Goal: Task Accomplishment & Management: Use online tool/utility

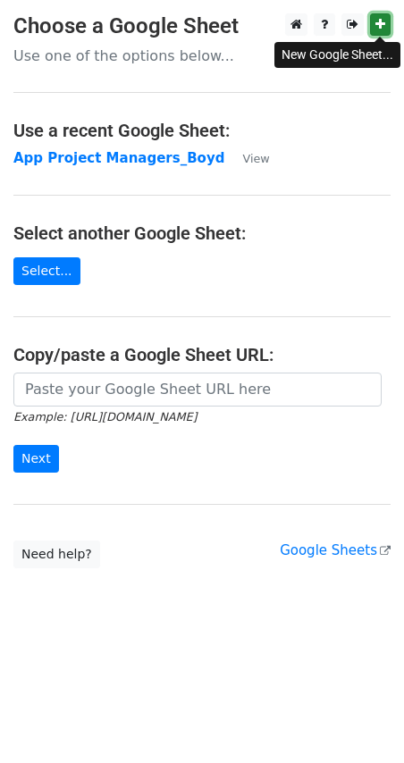
click at [382, 29] on icon at bounding box center [380, 24] width 10 height 13
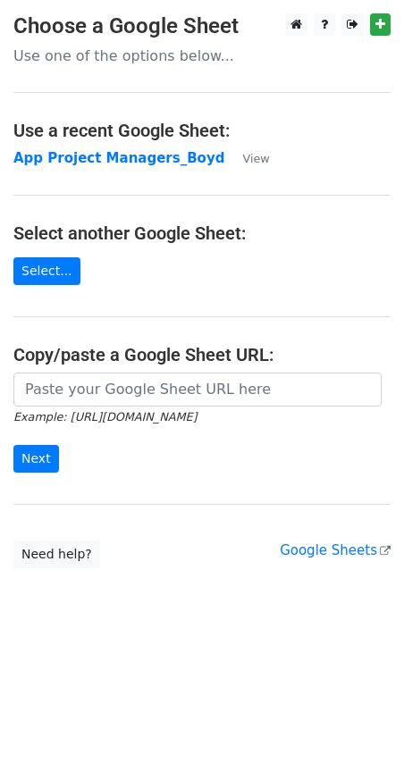
click at [79, 61] on p "Use one of the options below..." at bounding box center [201, 55] width 377 height 19
click at [53, 277] on link "Select..." at bounding box center [46, 271] width 67 height 28
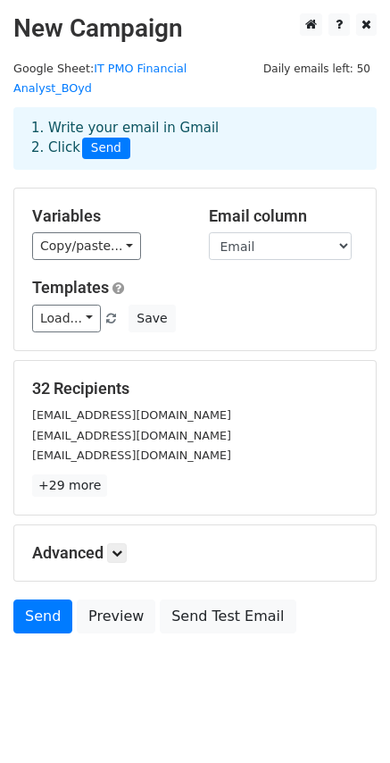
click at [230, 305] on div "Load... Exclusive Role with Google Cal - New Outreach/Sourced Save" at bounding box center [195, 319] width 353 height 28
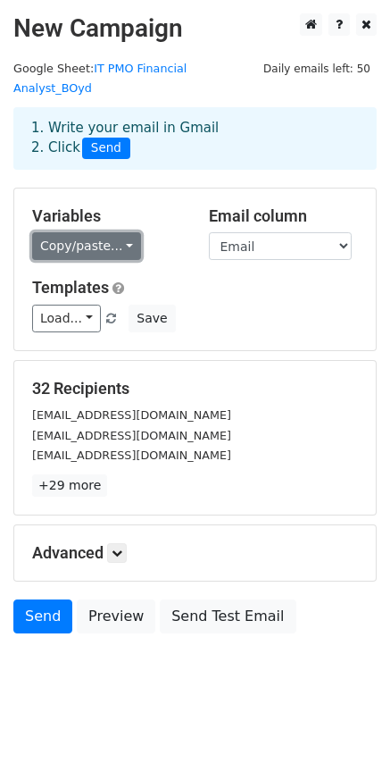
click at [128, 232] on link "Copy/paste..." at bounding box center [86, 246] width 109 height 28
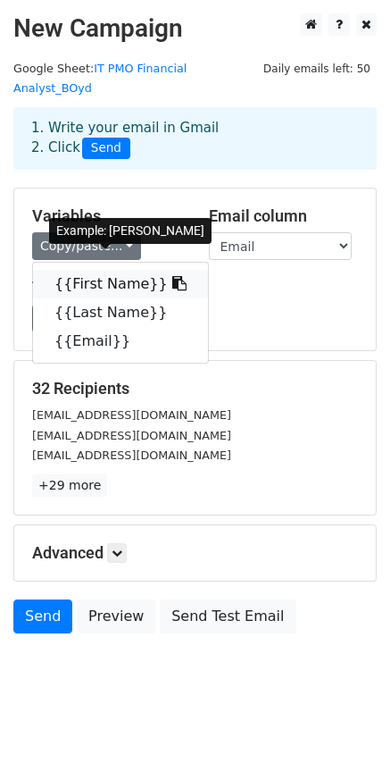
click at [130, 270] on link "{{First Name}}" at bounding box center [120, 284] width 175 height 29
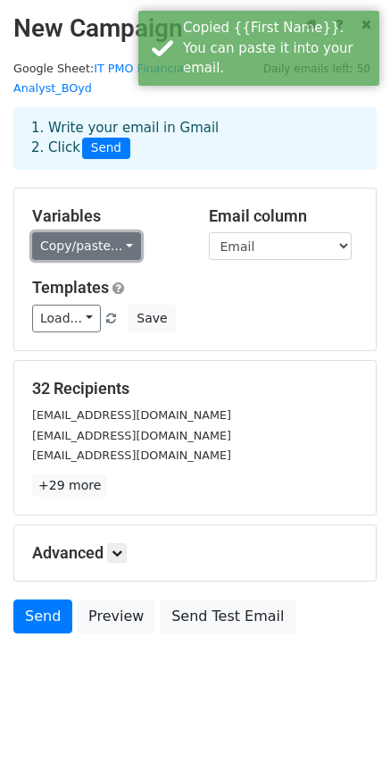
click at [106, 232] on link "Copy/paste..." at bounding box center [86, 246] width 109 height 28
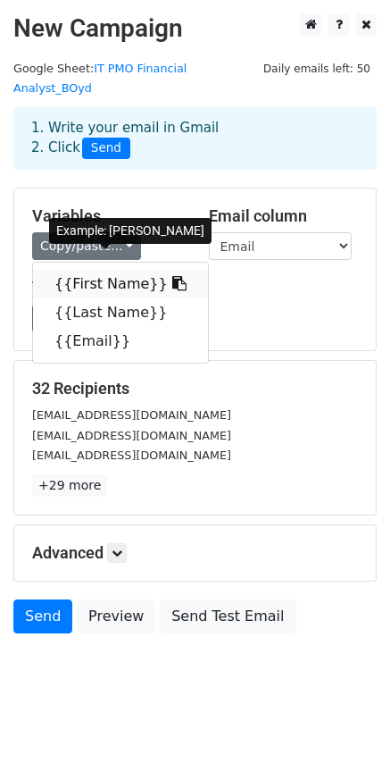
click at [97, 270] on link "{{First Name}}" at bounding box center [120, 284] width 175 height 29
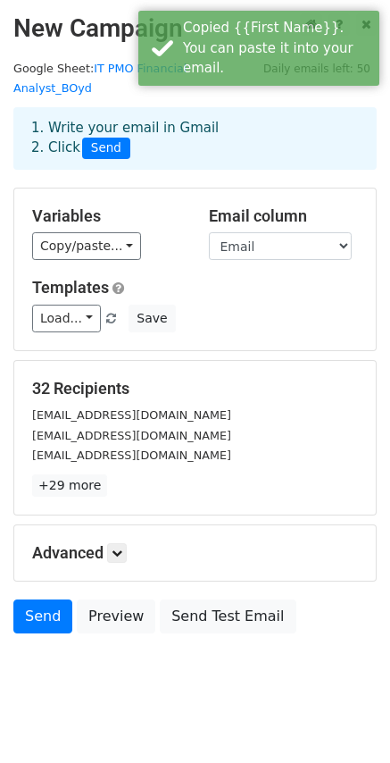
scroll to position [2, 0]
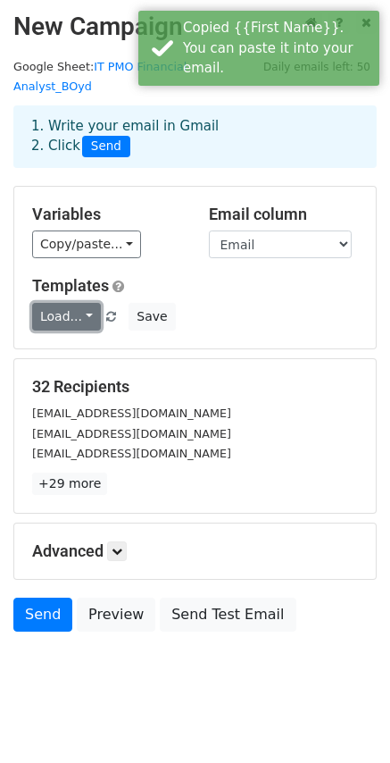
click at [72, 303] on link "Load..." at bounding box center [66, 317] width 69 height 28
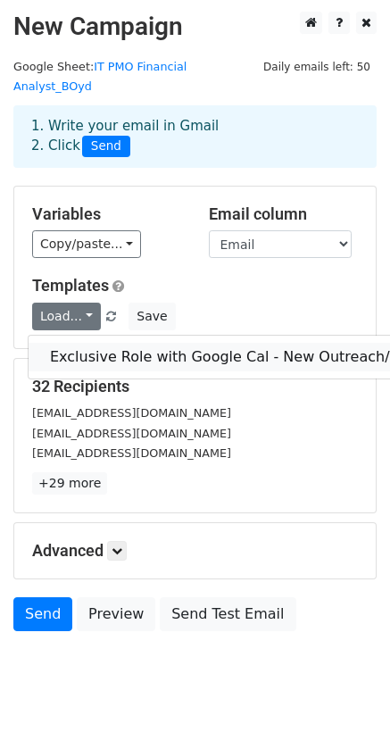
click at [98, 343] on link "Exclusive Role with Google Cal - New Outreach/Sourced" at bounding box center [249, 357] width 441 height 29
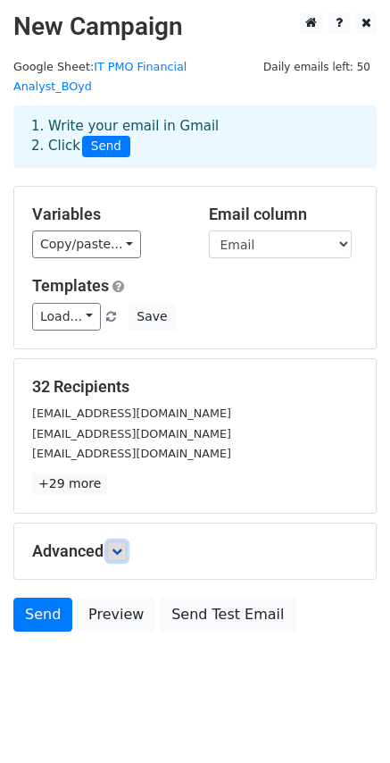
click at [127, 541] on link at bounding box center [117, 551] width 20 height 20
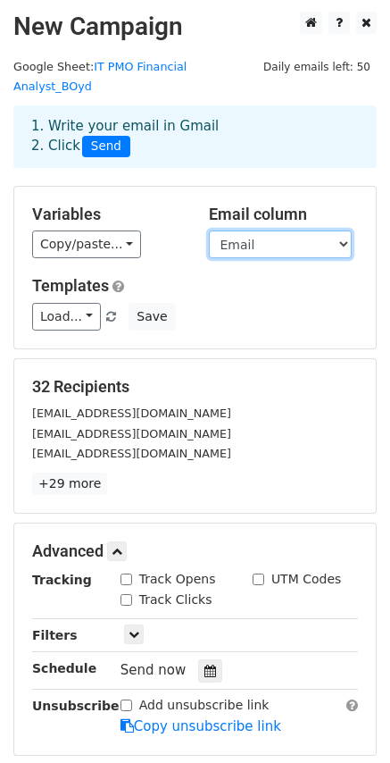
click at [298, 230] on select "First Name Last Name Email" at bounding box center [280, 244] width 143 height 28
click at [209, 230] on select "First Name Last Name Email" at bounding box center [280, 244] width 143 height 28
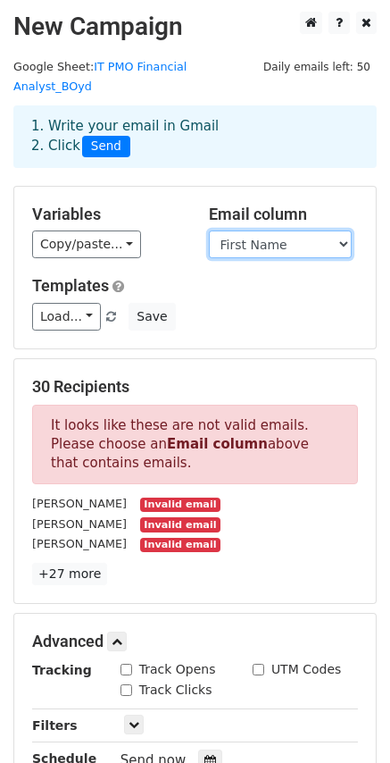
click at [307, 230] on select "First Name Last Name Email" at bounding box center [280, 244] width 143 height 28
select select "Email"
click at [209, 230] on select "First Name Last Name Email" at bounding box center [280, 244] width 143 height 28
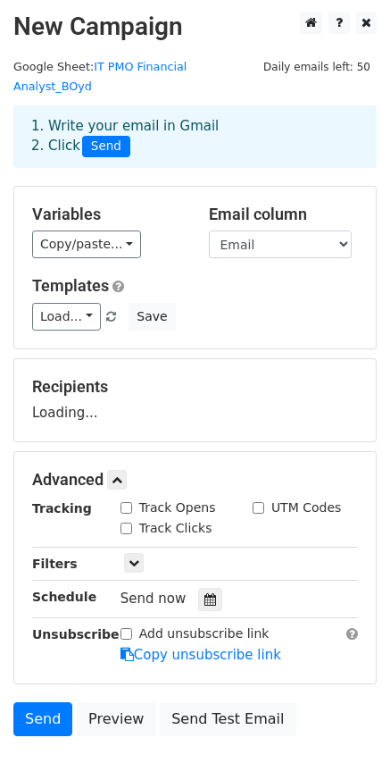
click at [262, 276] on h5 "Templates" at bounding box center [195, 286] width 326 height 20
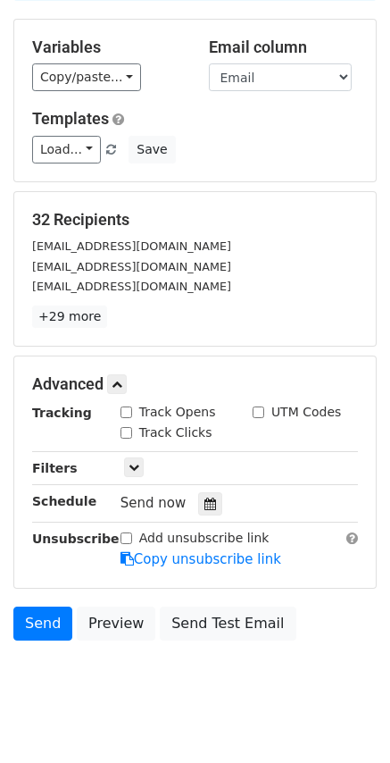
scroll to position [177, 0]
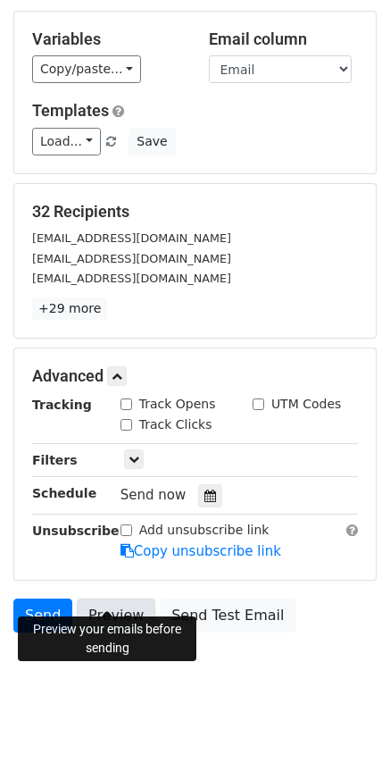
click at [115, 601] on link "Preview" at bounding box center [116, 615] width 79 height 34
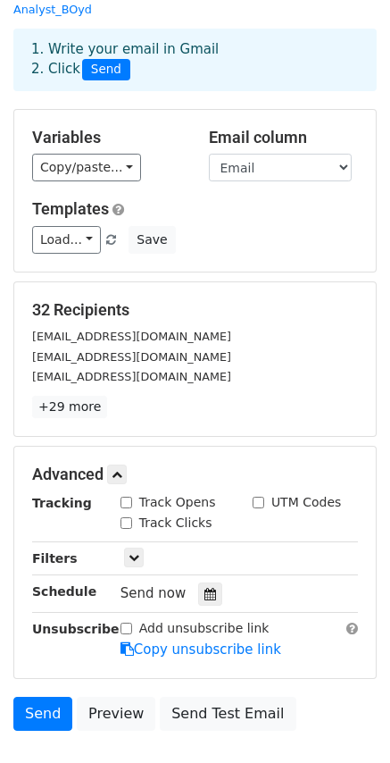
scroll to position [0, 0]
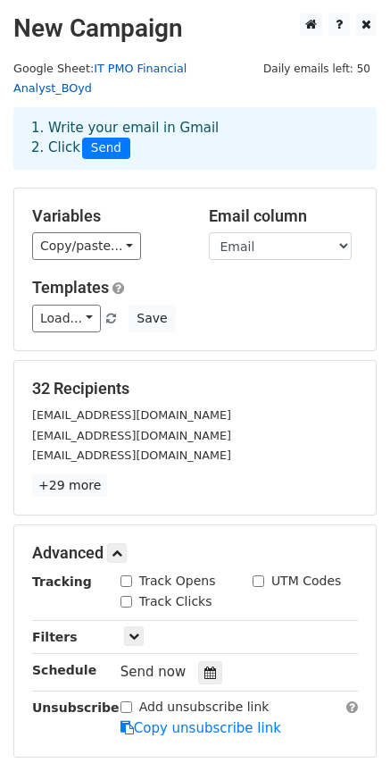
click at [170, 66] on link "IT PMO Financial Analyst_BOyd" at bounding box center [99, 79] width 173 height 34
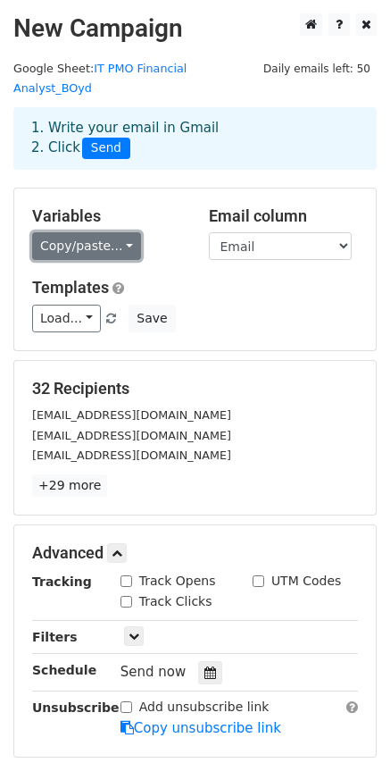
click at [113, 232] on link "Copy/paste..." at bounding box center [86, 246] width 109 height 28
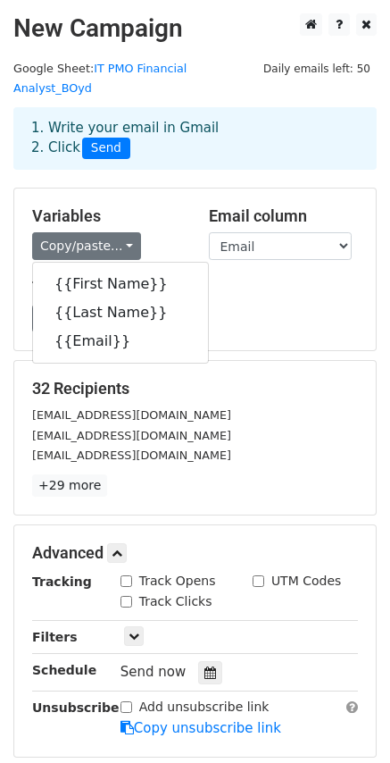
click at [159, 206] on h5 "Variables" at bounding box center [107, 216] width 150 height 20
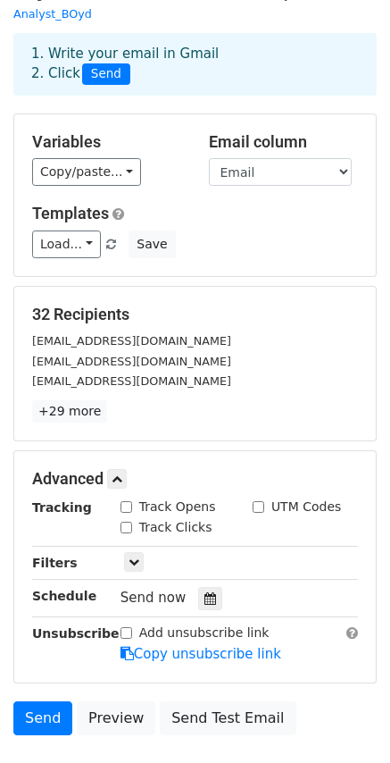
scroll to position [177, 0]
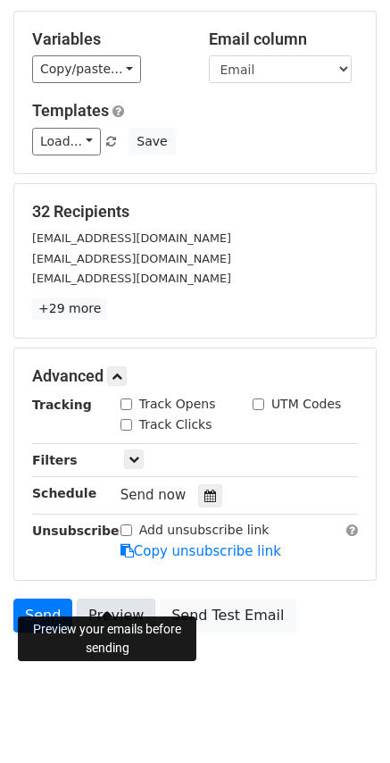
click at [96, 598] on link "Preview" at bounding box center [116, 615] width 79 height 34
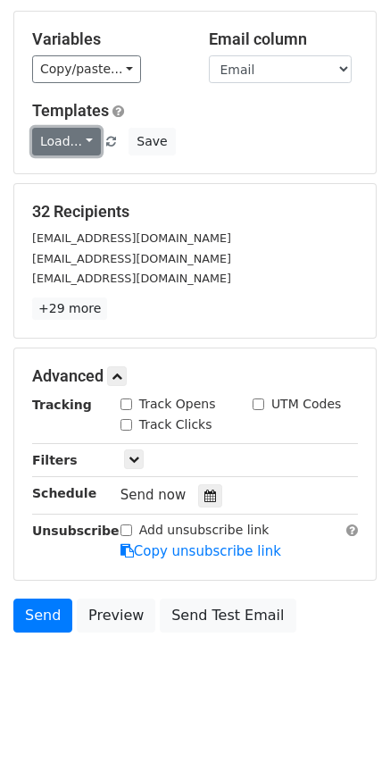
click at [68, 128] on link "Load..." at bounding box center [66, 142] width 69 height 28
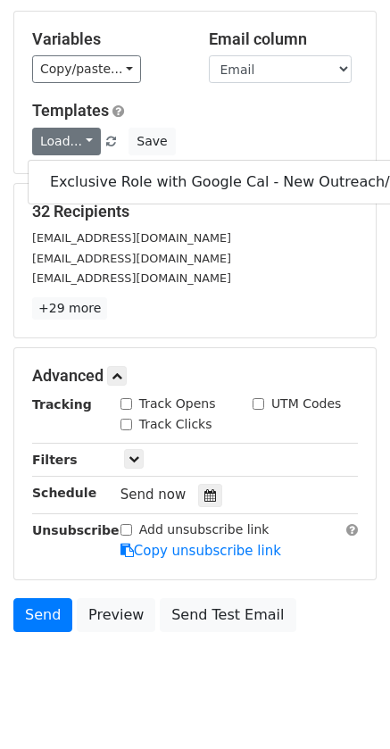
click at [210, 128] on div "Load... Exclusive Role with Google Cal - New Outreach/Sourced Save" at bounding box center [195, 142] width 353 height 28
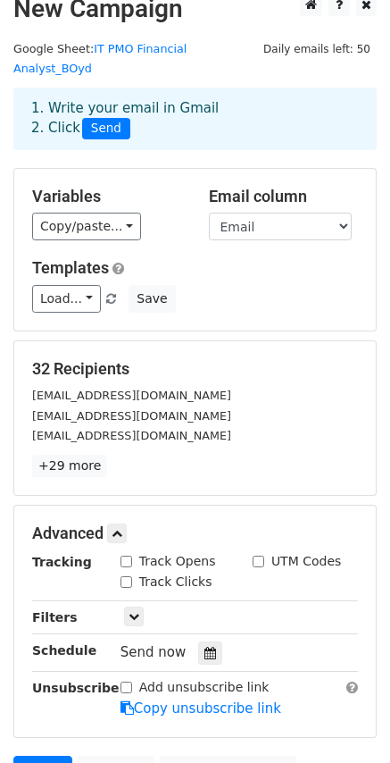
scroll to position [0, 0]
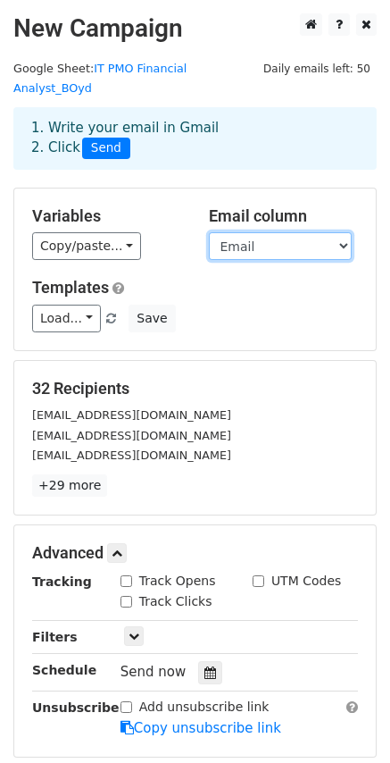
click at [272, 232] on select "First Name Last Name Email" at bounding box center [280, 246] width 143 height 28
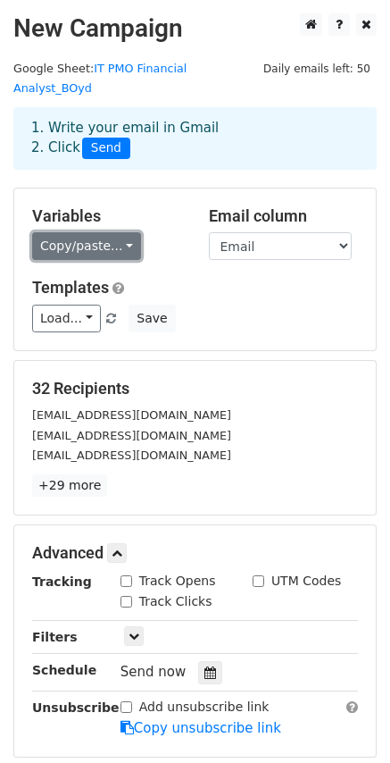
click at [119, 232] on link "Copy/paste..." at bounding box center [86, 246] width 109 height 28
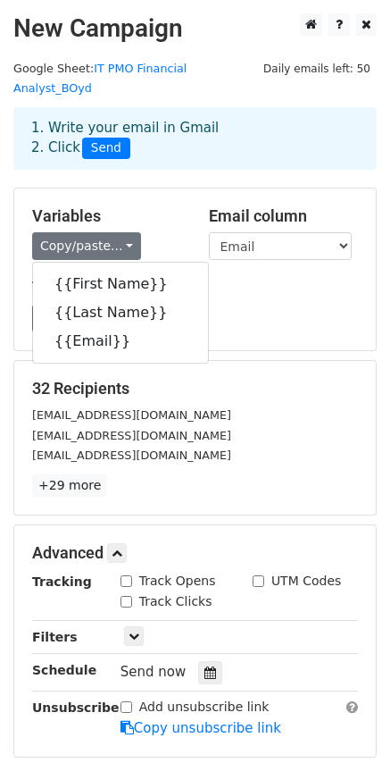
click at [211, 305] on div "Load... Exclusive Role with Google Cal - New Outreach/Sourced Save" at bounding box center [195, 319] width 353 height 28
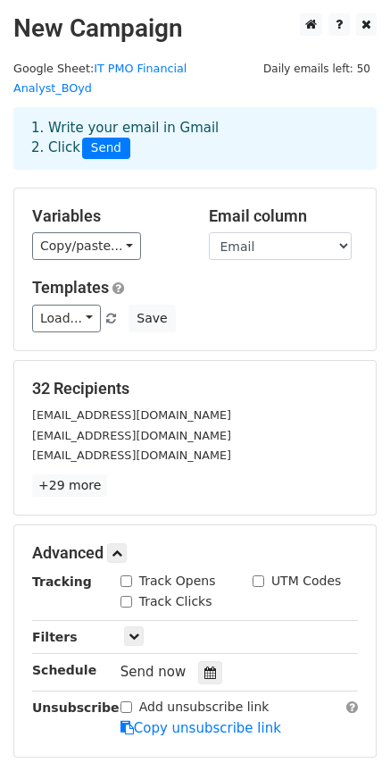
click at [211, 305] on div "Load... Exclusive Role with Google Cal - New Outreach/Sourced Save" at bounding box center [195, 319] width 353 height 28
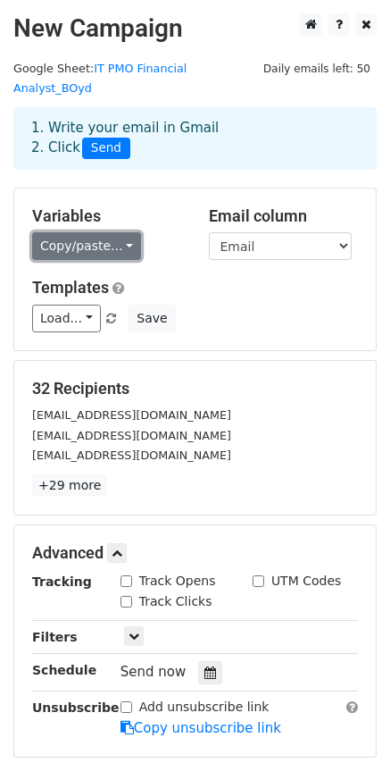
click at [103, 232] on link "Copy/paste..." at bounding box center [86, 246] width 109 height 28
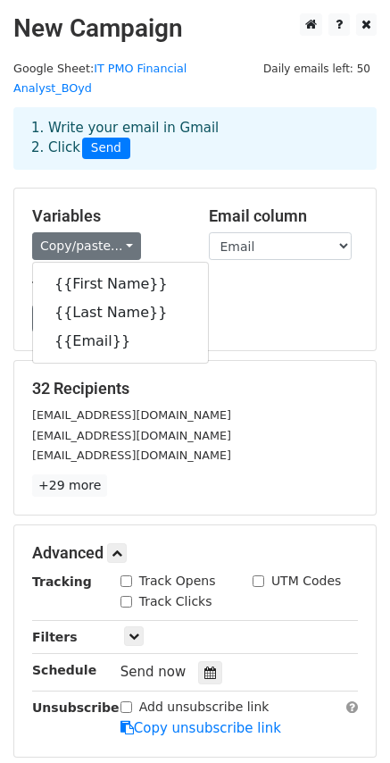
click at [156, 232] on div "Copy/paste... {{First Name}} {{Last Name}} {{Email}}" at bounding box center [107, 246] width 150 height 28
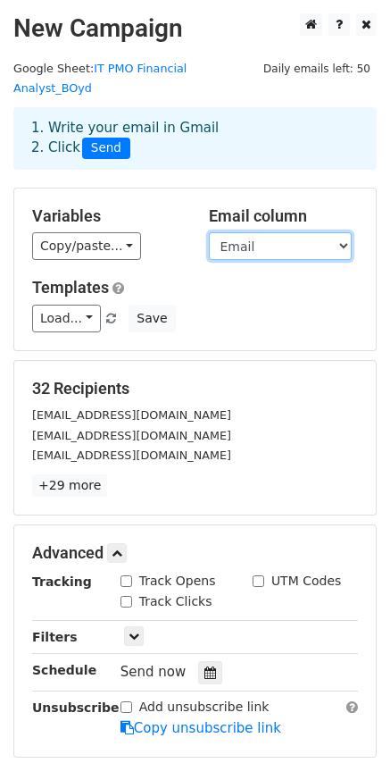
click at [254, 232] on select "First Name Last Name Email" at bounding box center [280, 246] width 143 height 28
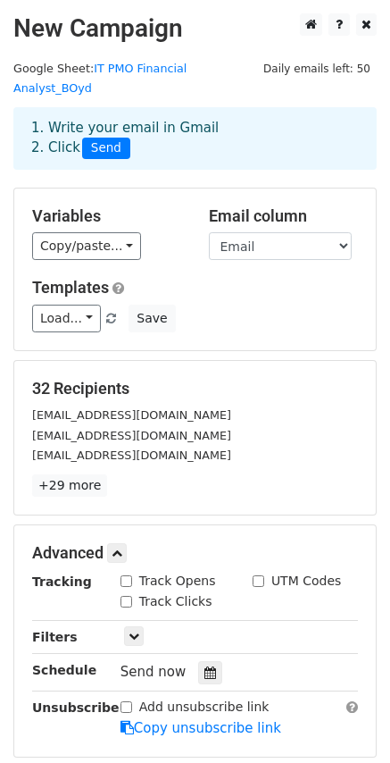
click at [193, 206] on div "Variables Copy/paste... {{First Name}} {{Last Name}} {{Email}}" at bounding box center [107, 233] width 177 height 54
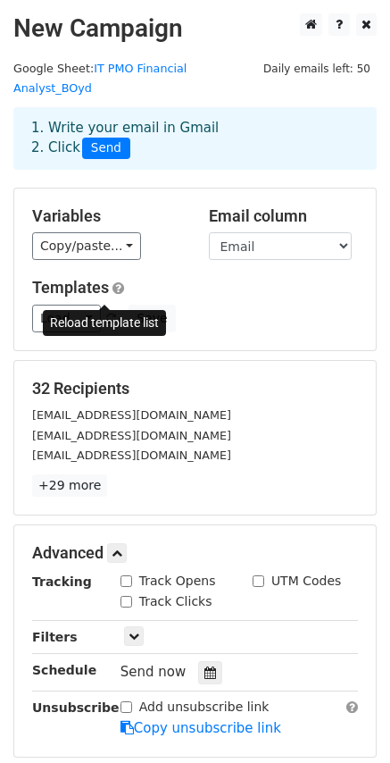
click at [106, 313] on span at bounding box center [111, 319] width 10 height 12
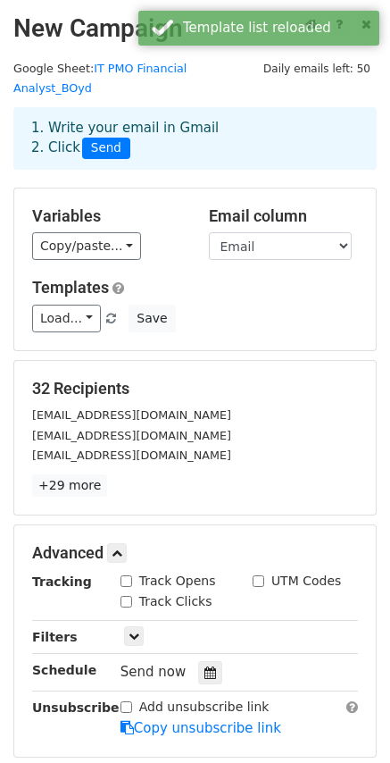
click at [213, 305] on div "Load... Exclusive Role with Google Cal - New Outreach/Sourced Save" at bounding box center [195, 319] width 353 height 28
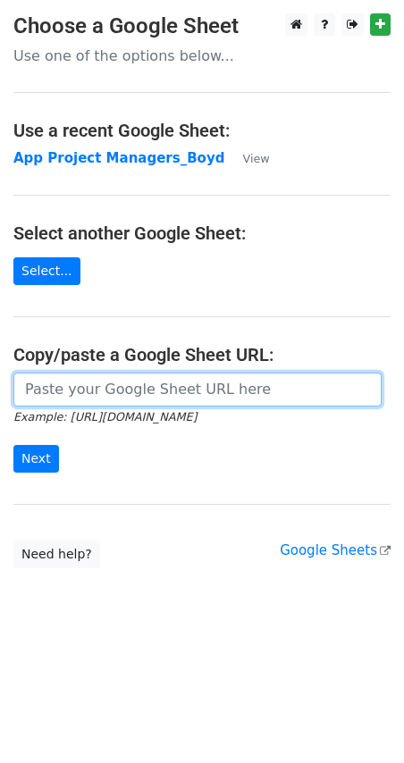
click at [68, 388] on input "url" at bounding box center [197, 389] width 368 height 34
paste input "https://docs.google.com/spreadsheets/d/1uFqWvlKX_JV_5Tb8kNdbAcnpirBerCWH9dKqp6z…"
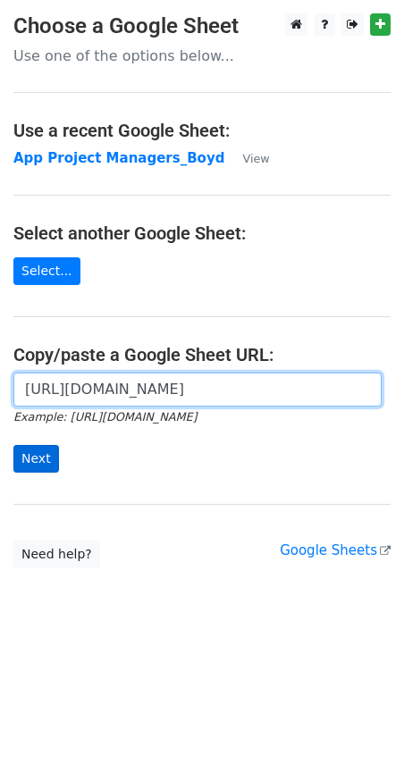
type input "https://docs.google.com/spreadsheets/d/1uFqWvlKX_JV_5Tb8kNdbAcnpirBerCWH9dKqp6z…"
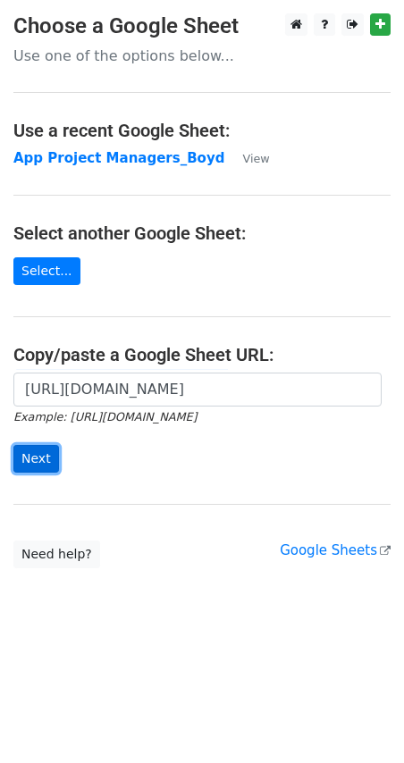
scroll to position [0, 0]
click at [32, 457] on input "Next" at bounding box center [36, 459] width 46 height 28
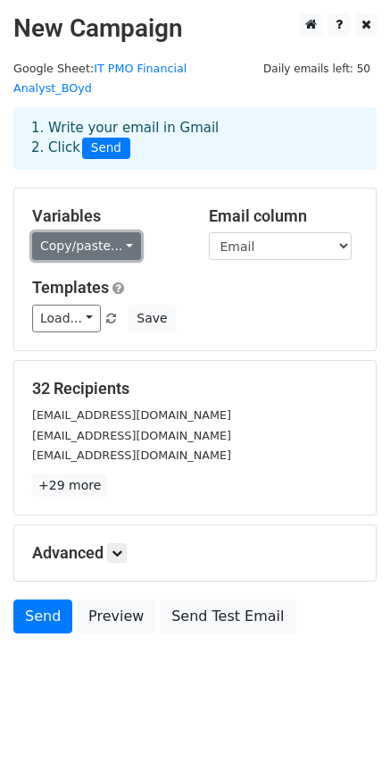
click at [112, 232] on link "Copy/paste..." at bounding box center [86, 246] width 109 height 28
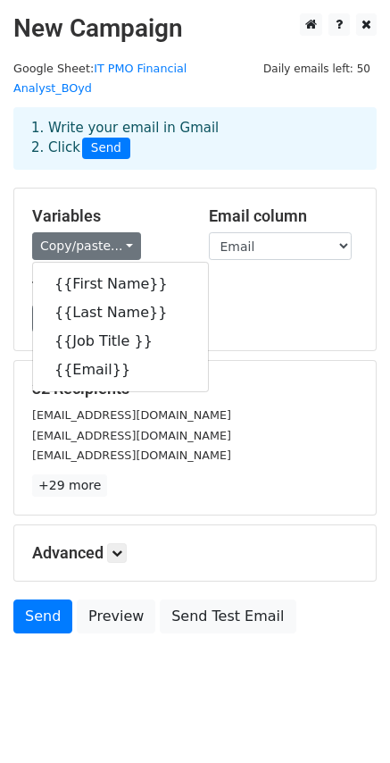
click at [151, 207] on div "Variables Copy/paste... {{First Name}} {{Last Name}} {{Job Title }} {{Email}}" at bounding box center [107, 233] width 177 height 54
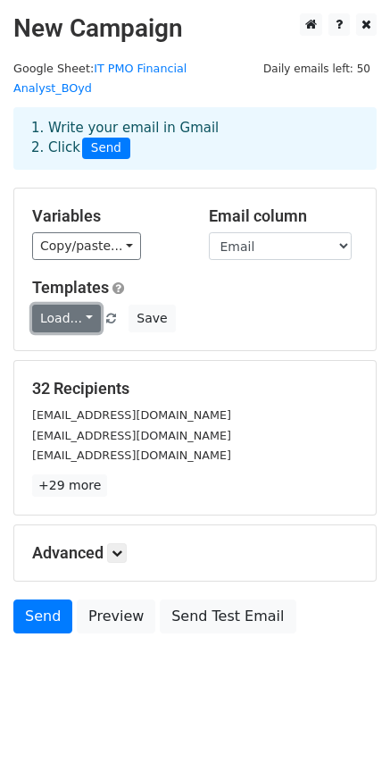
click at [82, 305] on link "Load..." at bounding box center [66, 319] width 69 height 28
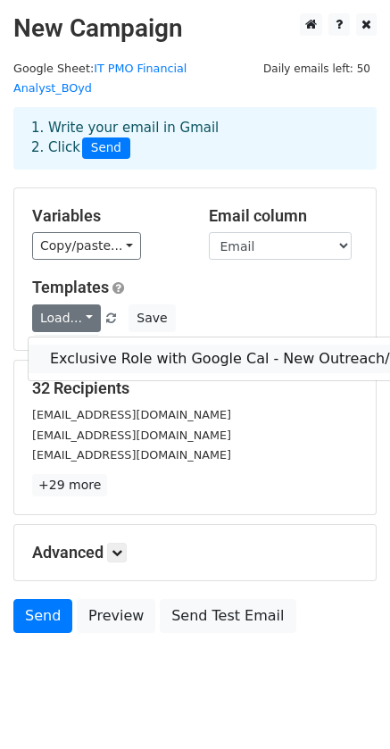
click at [119, 345] on link "Exclusive Role with Google Cal - New Outreach/Sourced" at bounding box center [249, 359] width 441 height 29
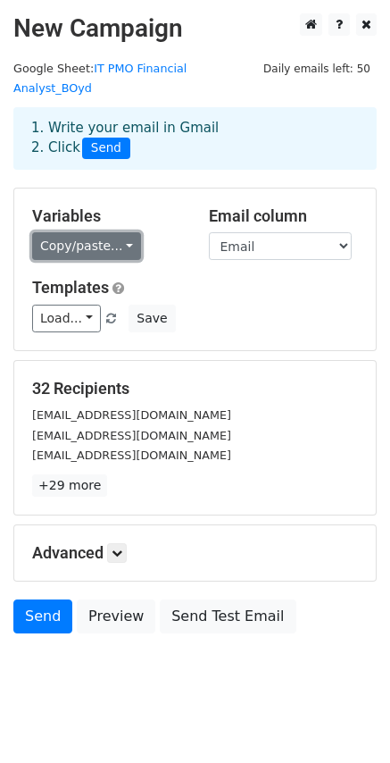
click at [101, 232] on link "Copy/paste..." at bounding box center [86, 246] width 109 height 28
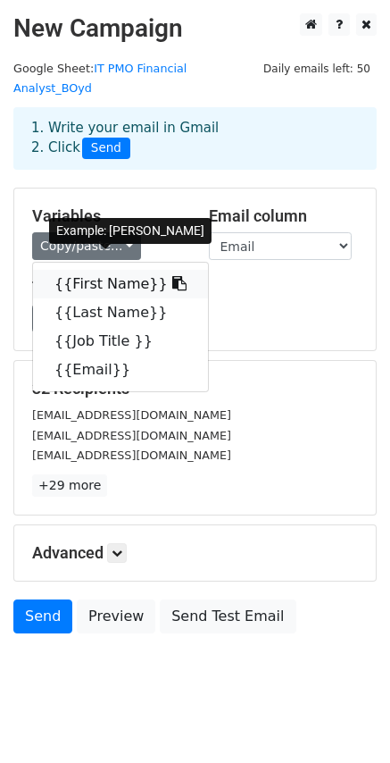
click at [105, 270] on link "{{First Name}}" at bounding box center [120, 284] width 175 height 29
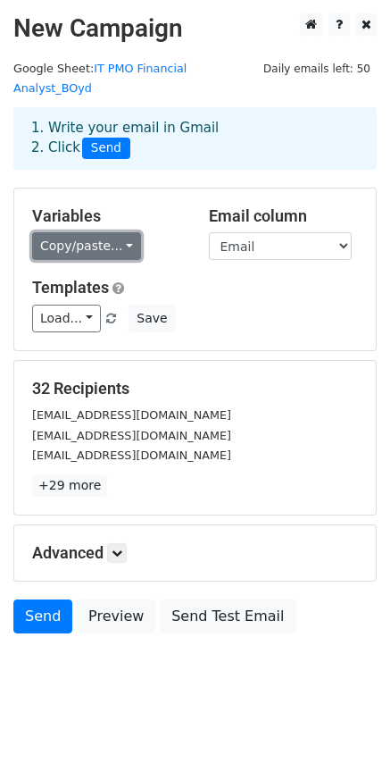
click at [113, 232] on link "Copy/paste..." at bounding box center [86, 246] width 109 height 28
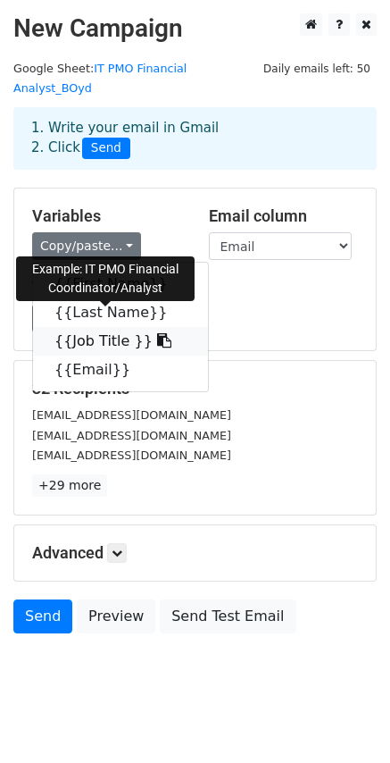
click at [100, 327] on link "{{Job Title }}" at bounding box center [120, 341] width 175 height 29
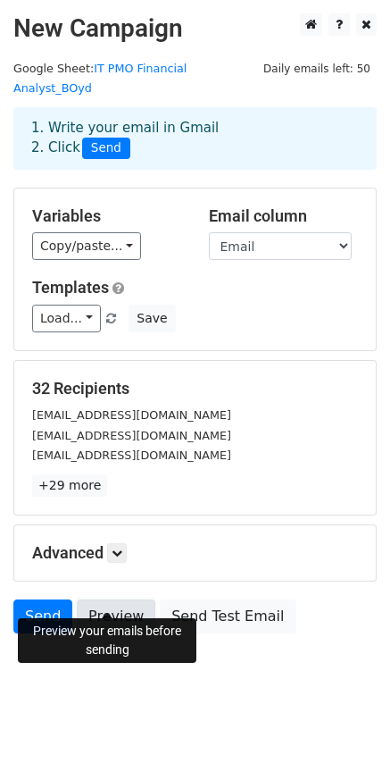
click at [129, 599] on link "Preview" at bounding box center [116, 616] width 79 height 34
click at [94, 599] on link "Preview" at bounding box center [116, 616] width 79 height 34
click at [117, 600] on link "Preview" at bounding box center [116, 616] width 79 height 34
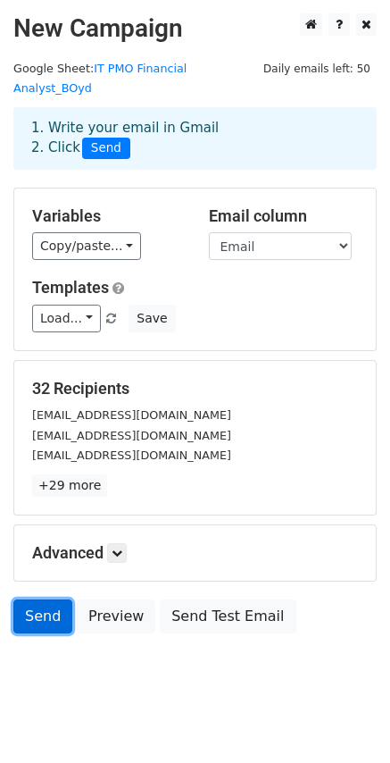
click at [33, 599] on link "Send" at bounding box center [42, 616] width 59 height 34
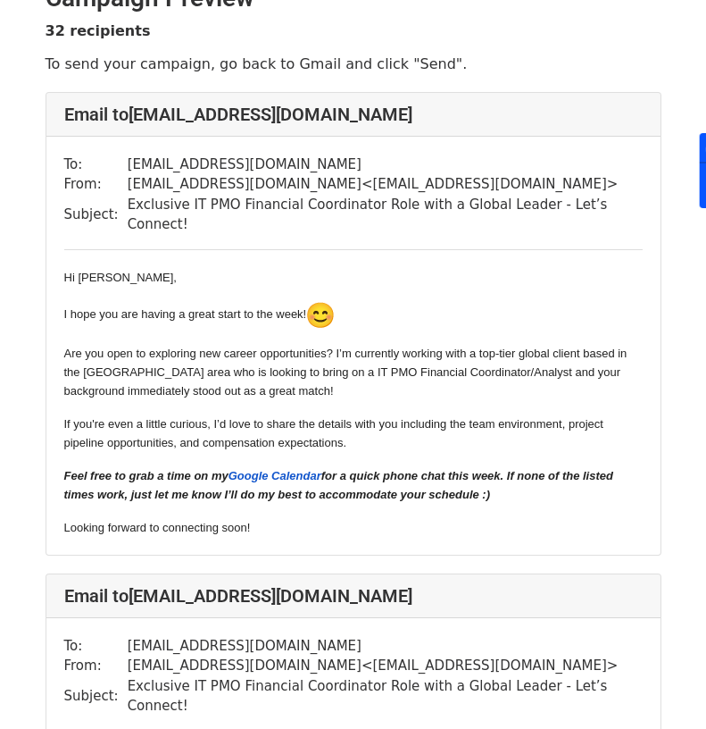
scroll to position [268, 0]
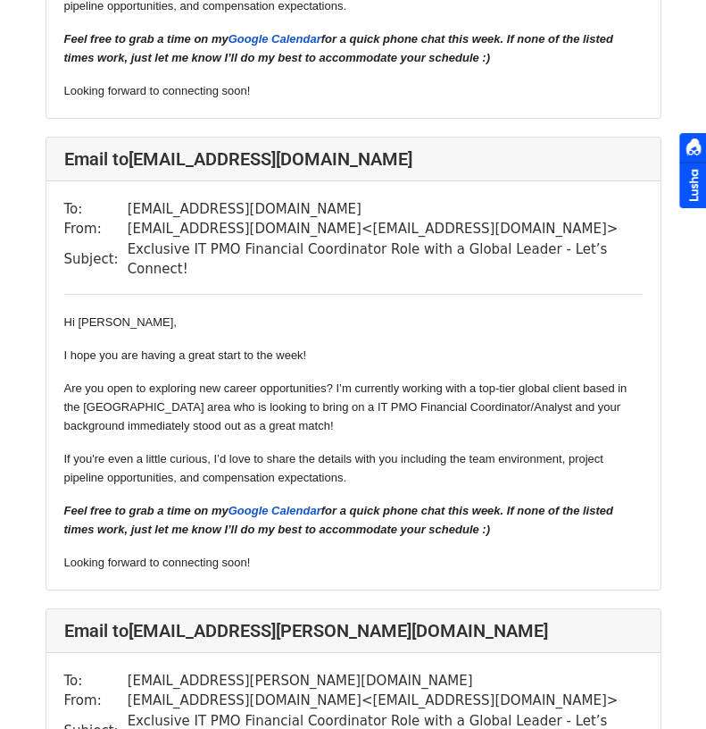
scroll to position [6341, 0]
